Goal: Task Accomplishment & Management: Use online tool/utility

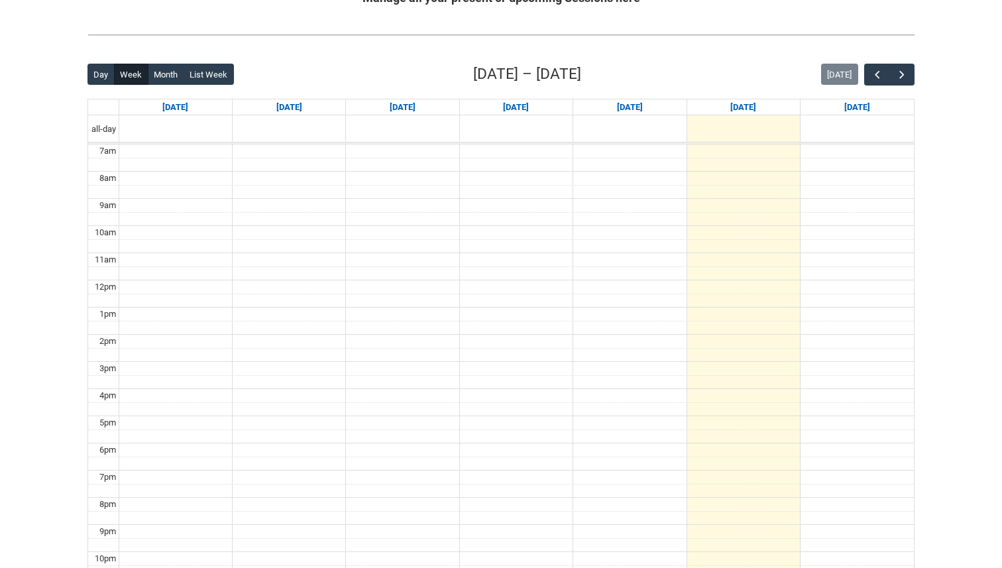
scroll to position [333, 0]
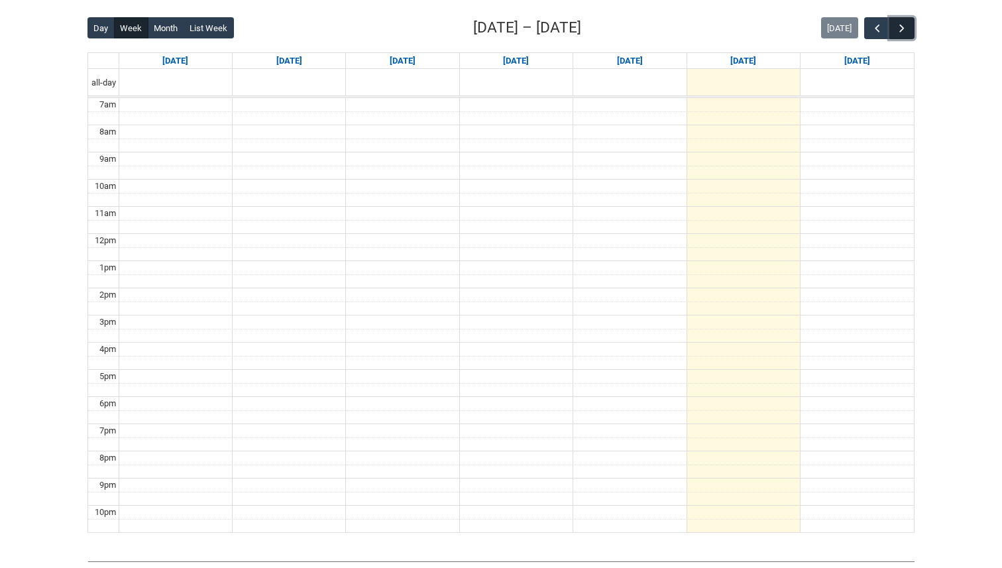
click at [900, 27] on span "button" at bounding box center [901, 28] width 13 height 13
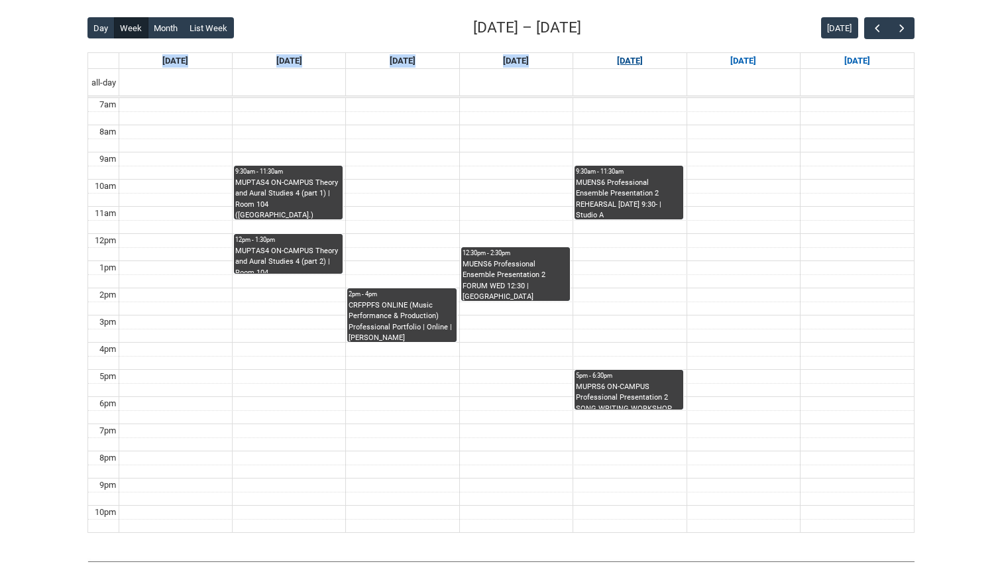
drag, startPoint x: 652, startPoint y: 51, endPoint x: 611, endPoint y: 56, distance: 41.3
click at [611, 56] on div "Day Week Month List Week [DATE] – [DATE] [DATE] [DATE] [DATE] [DATE] [DATE] [DA…" at bounding box center [500, 275] width 827 height 516
click at [614, 56] on link "[DATE]" at bounding box center [629, 61] width 31 height 16
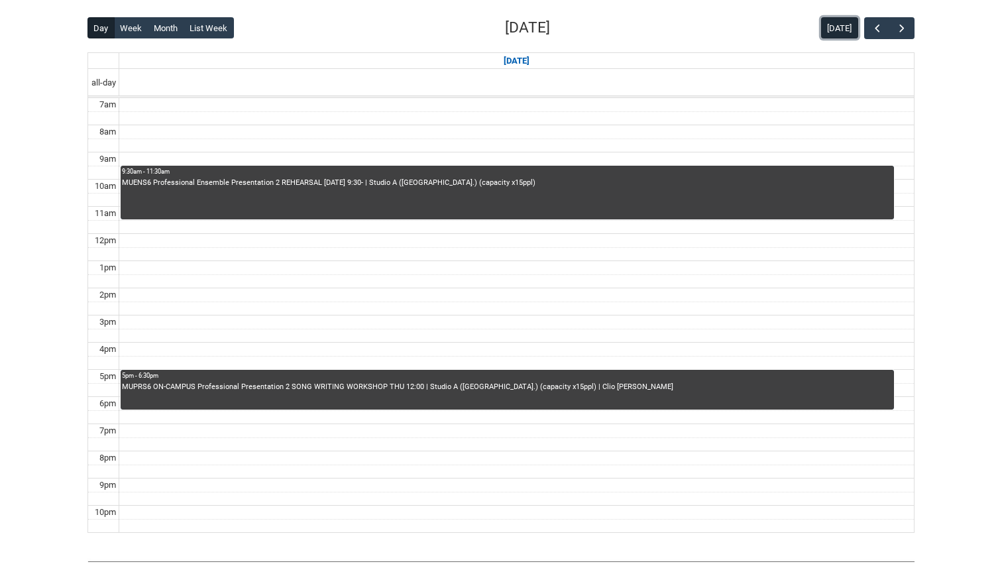
click at [834, 23] on button "[DATE]" at bounding box center [839, 27] width 37 height 21
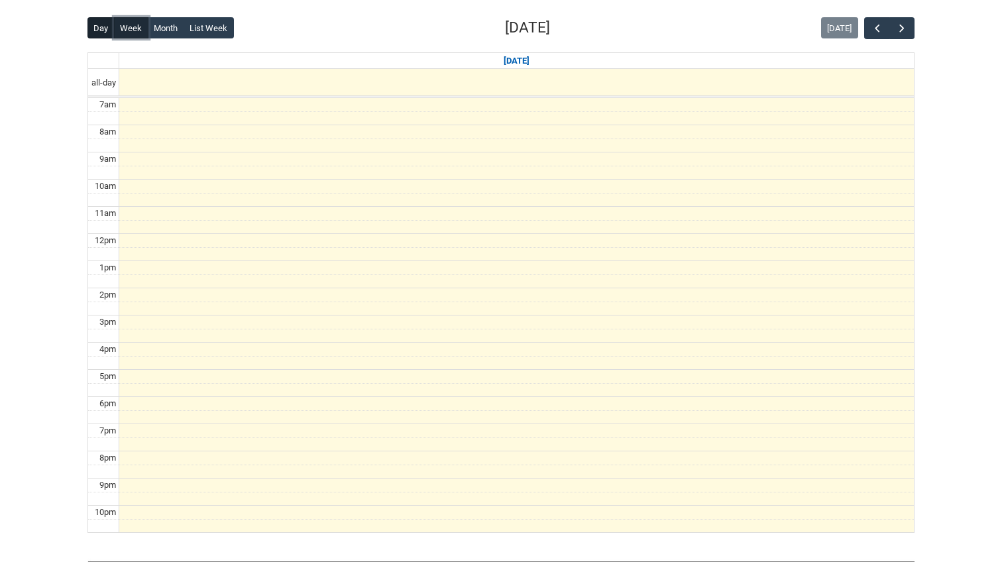
click at [130, 25] on button "Week" at bounding box center [131, 27] width 34 height 21
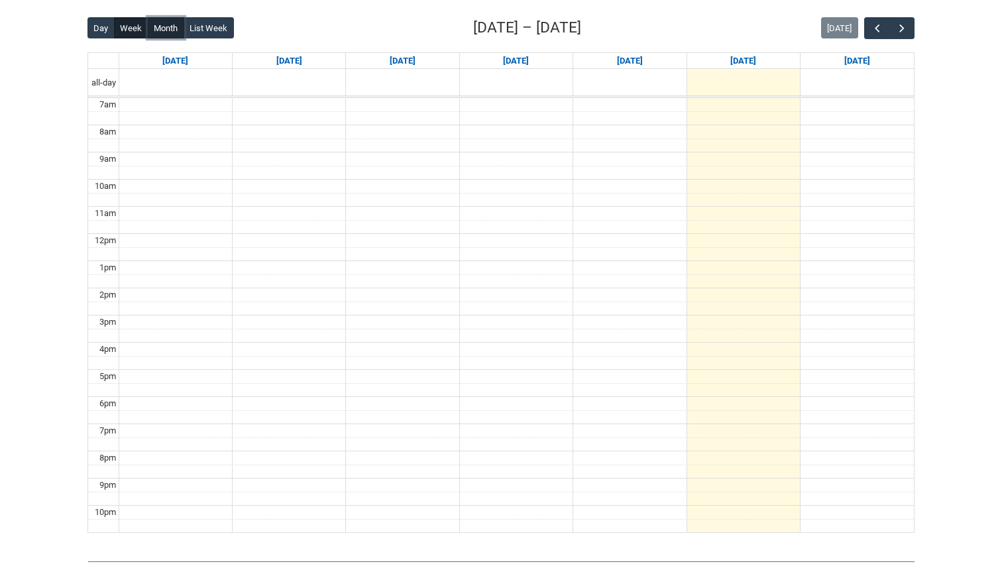
click at [162, 25] on button "Month" at bounding box center [166, 27] width 36 height 21
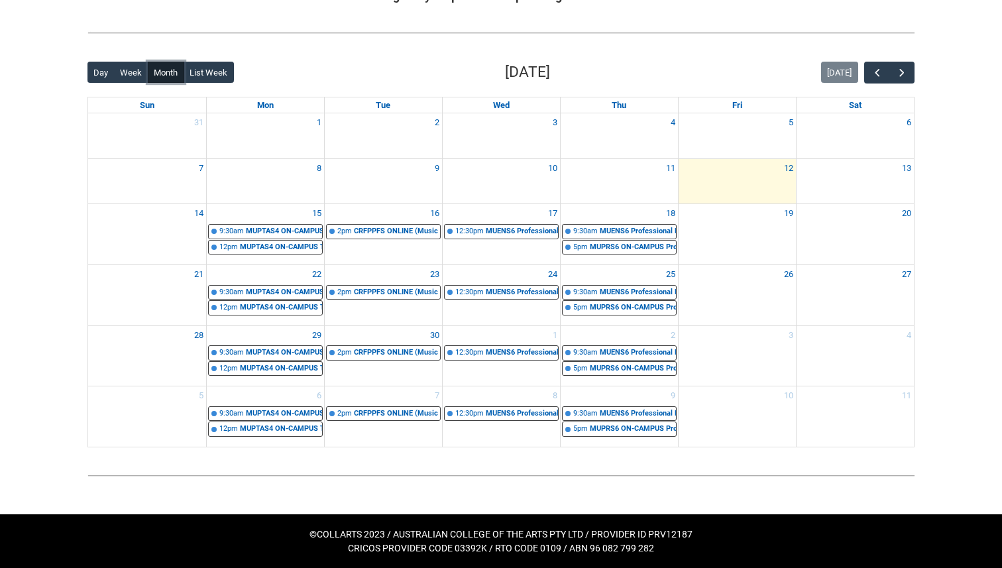
scroll to position [289, 0]
click at [129, 74] on button "Week" at bounding box center [131, 72] width 34 height 21
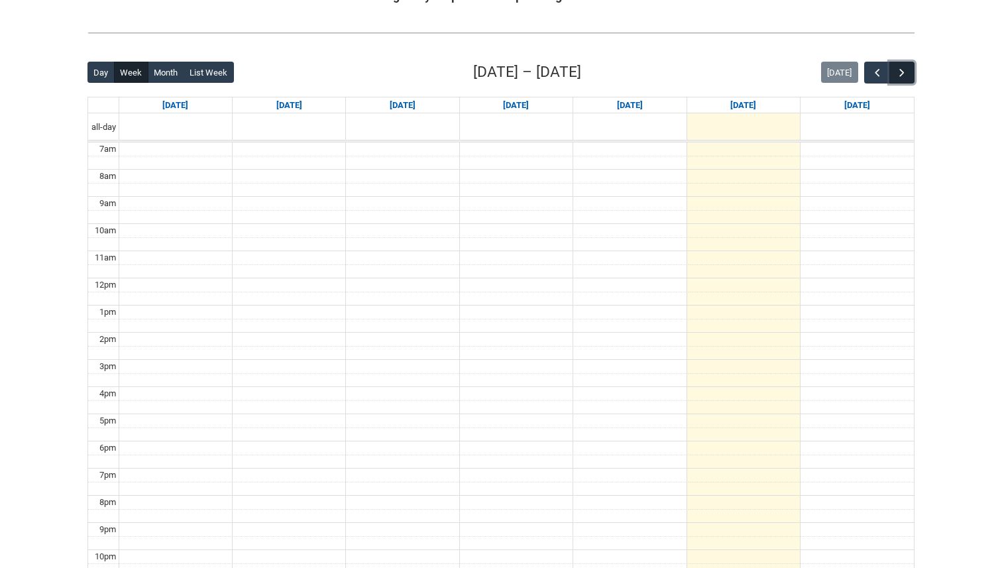
click at [897, 76] on span "button" at bounding box center [901, 72] width 13 height 13
